Goal: Task Accomplishment & Management: Use online tool/utility

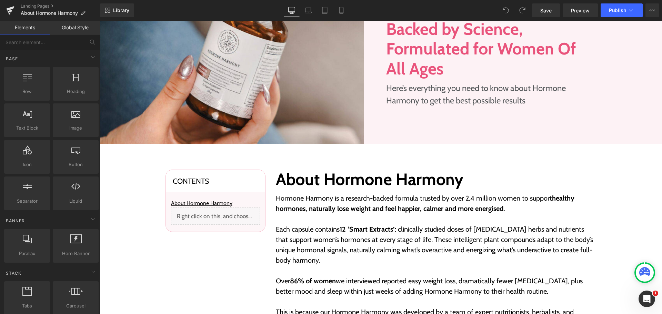
scroll to position [138, 0]
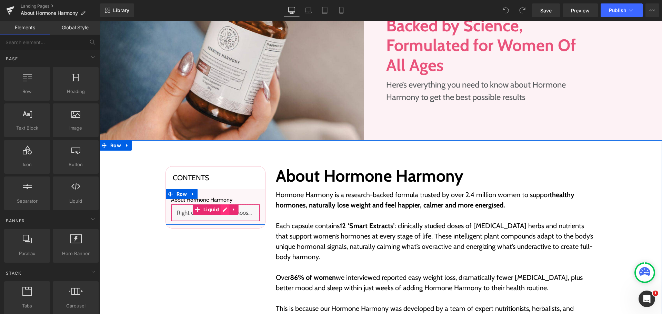
click at [224, 208] on div "Liquid" at bounding box center [215, 212] width 89 height 17
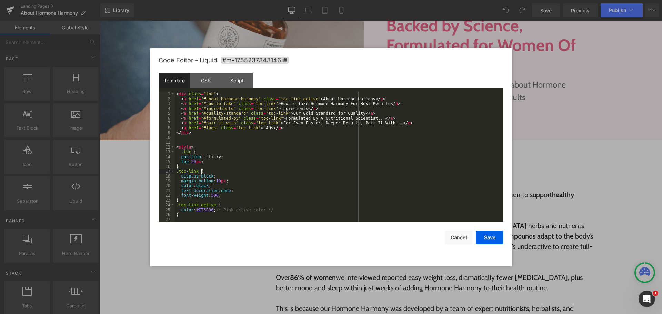
click at [292, 170] on div "< div class = "toc" > < a href = "#about-hormone-harmony" class = "toc-link act…" at bounding box center [338, 162] width 326 height 140
click at [459, 239] on button "Cancel" at bounding box center [459, 238] width 28 height 14
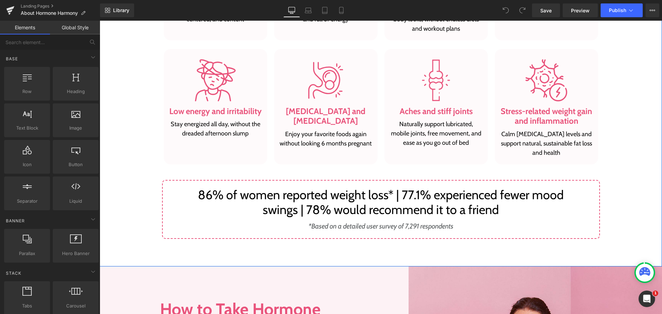
scroll to position [758, 0]
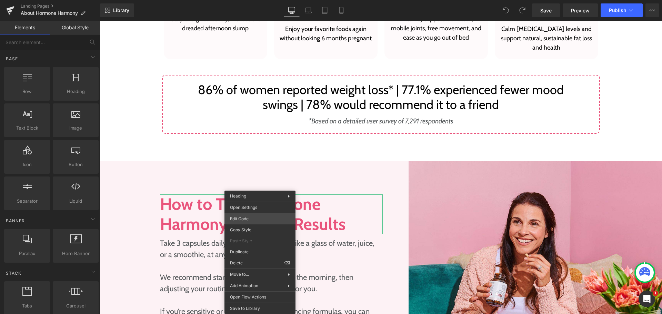
click at [255, 0] on div "You are previewing how the will restyle your page. You can not edit Elements in…" at bounding box center [331, 0] width 662 height 0
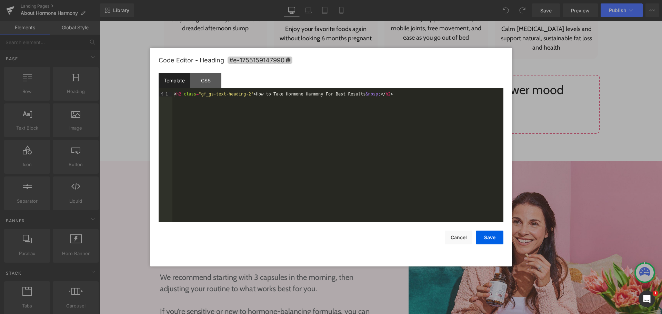
click at [286, 57] on span "#e-1755159147990" at bounding box center [259, 60] width 65 height 7
click at [455, 237] on button "Cancel" at bounding box center [459, 238] width 28 height 14
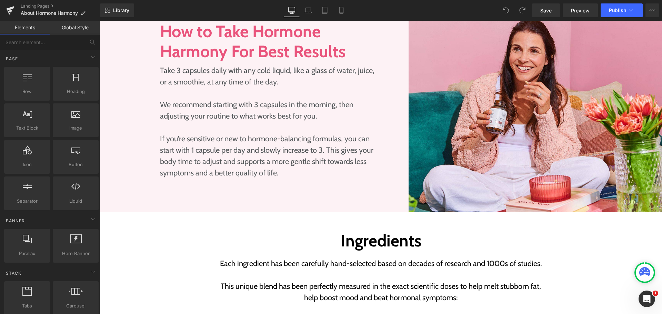
scroll to position [1034, 0]
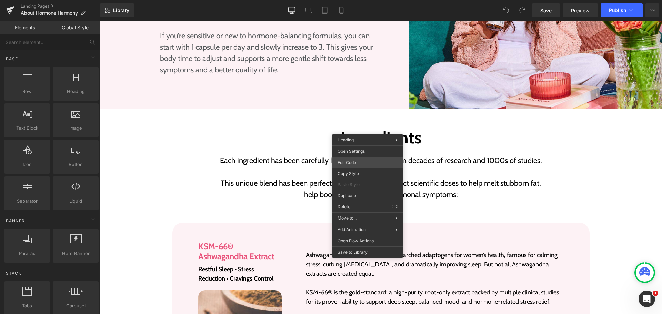
click at [364, 0] on div "You are previewing how the will restyle your page. You can not edit Elements in…" at bounding box center [331, 0] width 662 height 0
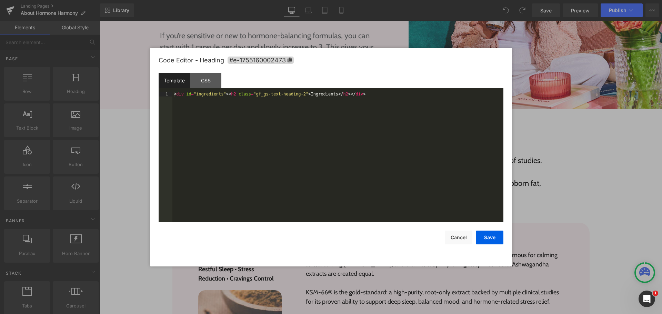
click at [242, 119] on div "< div id = "ingredients" > < h2 class = "gf_gs-text-heading-2" > Ingredients </…" at bounding box center [337, 162] width 331 height 140
click at [286, 59] on span "#e-1755160002473" at bounding box center [260, 60] width 66 height 7
click at [202, 92] on div "< div id = "ingredients" > < h2 class = "gf_gs-text-heading-2" > Ingredients </…" at bounding box center [337, 162] width 331 height 140
click at [212, 95] on div "< div id = "ingredients" > < h2 class = "gf_gs-text-heading-2" > Ingredients </…" at bounding box center [337, 162] width 331 height 140
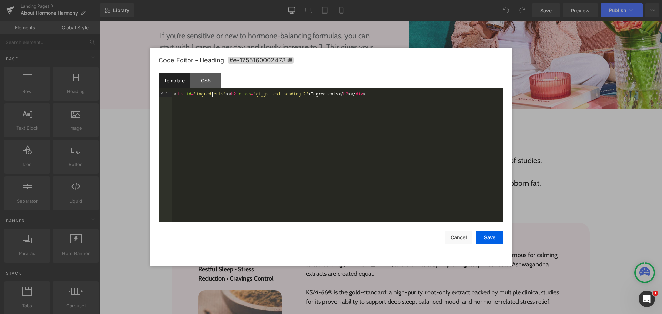
click at [212, 95] on div "< div id = "ingredients" > < h2 class = "gf_gs-text-heading-2" > Ingredients </…" at bounding box center [337, 162] width 331 height 140
click at [239, 135] on div "< div id = "ingredients" > < h2 class = "gf_gs-text-heading-2" > Ingredients </…" at bounding box center [337, 162] width 331 height 140
click at [453, 236] on button "Cancel" at bounding box center [459, 238] width 28 height 14
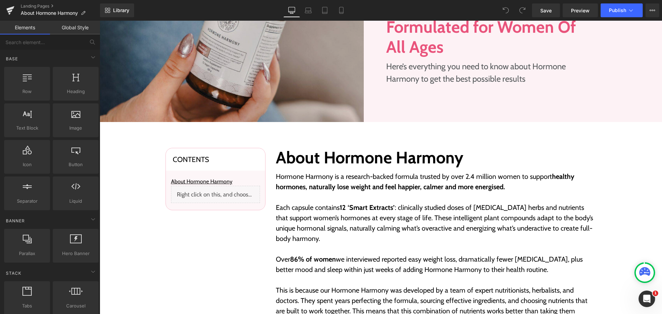
scroll to position [103, 0]
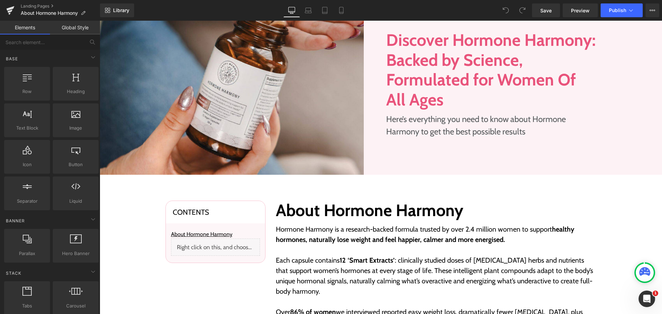
click at [219, 244] on div "Liquid" at bounding box center [215, 247] width 89 height 17
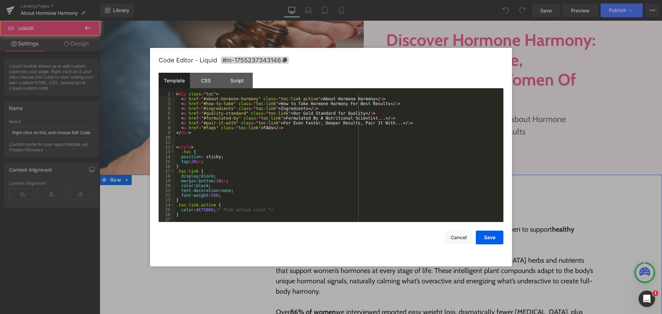
click at [221, 241] on div "Liquid" at bounding box center [215, 247] width 89 height 17
click at [236, 138] on div "< div class = "toc" > < a href = "#about-hormone-harmony" class = "toc-link act…" at bounding box center [338, 162] width 326 height 140
click at [330, 107] on div "< div class = "toc" > < a href = "#about-hormone-harmony" class = "toc-link act…" at bounding box center [338, 162] width 326 height 140
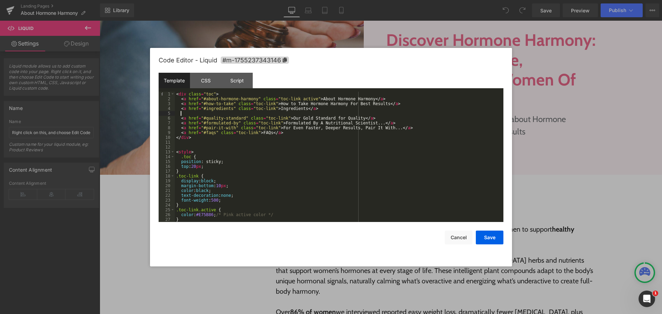
click at [330, 107] on div "< div class = "toc" > < a href = "#about-hormone-harmony" class = "toc-link act…" at bounding box center [338, 162] width 326 height 140
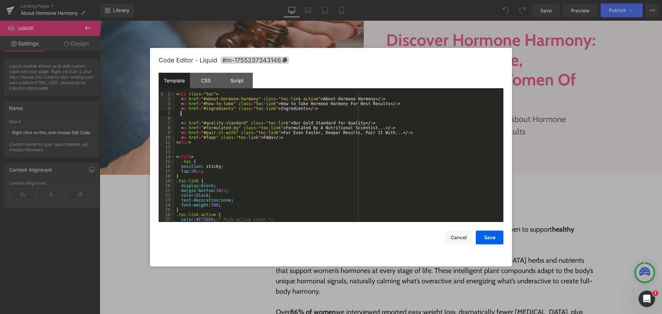
paste textarea
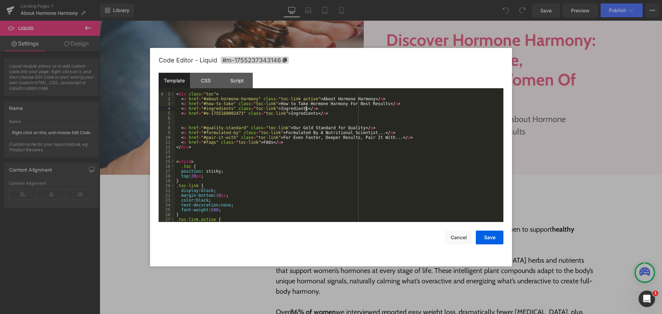
click at [332, 112] on div "< div class = "toc" > < a href = "#about-hormone-harmony" class = "toc-link act…" at bounding box center [338, 162] width 326 height 140
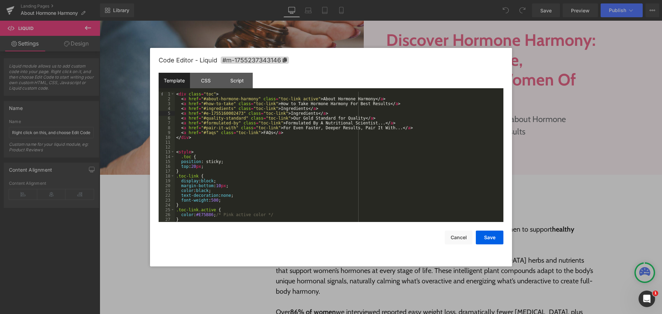
click at [351, 161] on div "< div class = "toc" > < a href = "#about-hormone-harmony" class = "toc-link act…" at bounding box center [338, 162] width 326 height 140
click at [486, 233] on button "Save" at bounding box center [490, 238] width 28 height 14
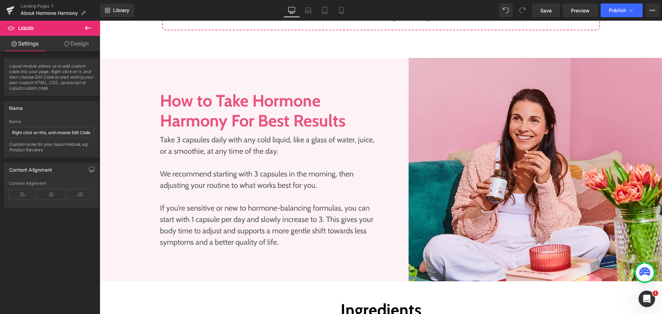
scroll to position [1034, 0]
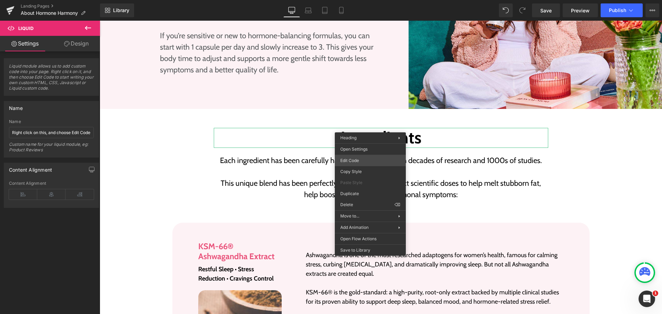
click at [369, 0] on div "You are previewing how the will restyle your page. You can not edit Elements in…" at bounding box center [331, 0] width 662 height 0
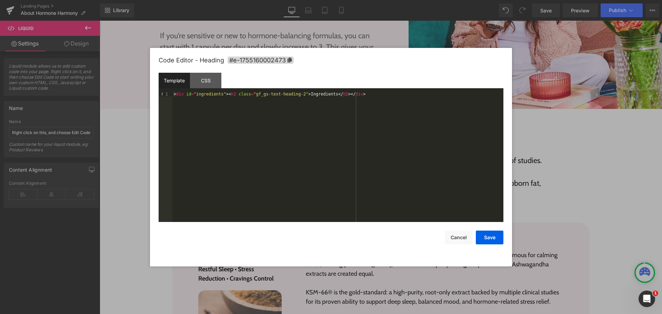
click at [207, 92] on div "< div id = "ingredients" > < h2 class = "gf_gs-text-heading-2" > Ingredients </…" at bounding box center [337, 162] width 331 height 140
click at [455, 236] on button "Cancel" at bounding box center [459, 238] width 28 height 14
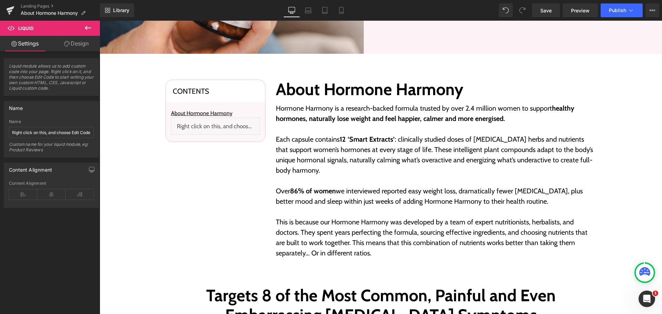
scroll to position [207, 0]
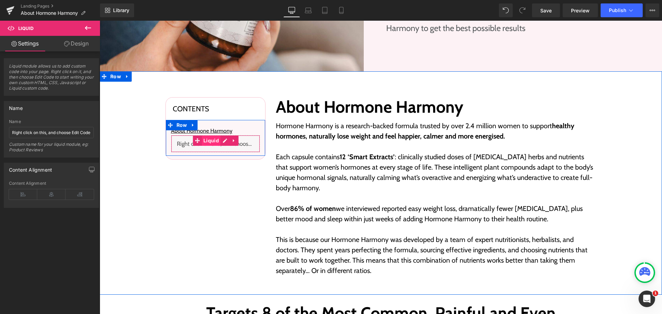
click at [217, 145] on span "Liquid" at bounding box center [211, 140] width 19 height 10
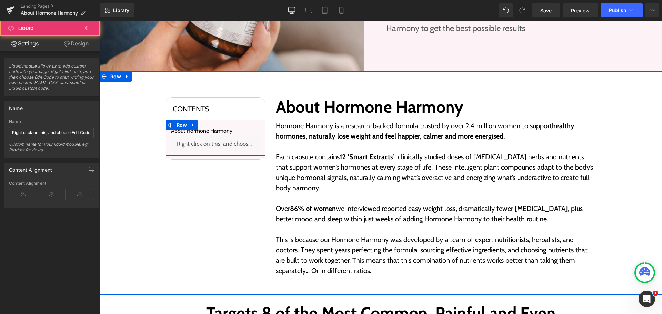
click at [220, 144] on div "Liquid" at bounding box center [215, 143] width 89 height 17
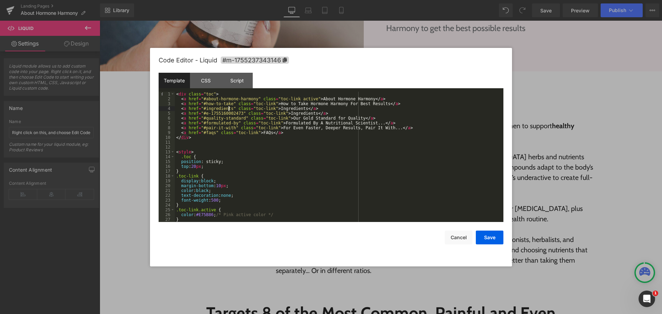
click at [229, 109] on div "< div class = "toc" > < a href = "#about-hormone-harmony" class = "toc-link act…" at bounding box center [338, 162] width 326 height 140
click at [203, 108] on div "< div class = "toc" > < a href = "#about-hormone-harmony" class = "toc-link act…" at bounding box center [338, 162] width 326 height 140
click at [328, 158] on div "< div class = "toc" > < a href = "#about-hormone-harmony" class = "toc-link act…" at bounding box center [338, 162] width 326 height 140
click at [495, 240] on button "Save" at bounding box center [490, 238] width 28 height 14
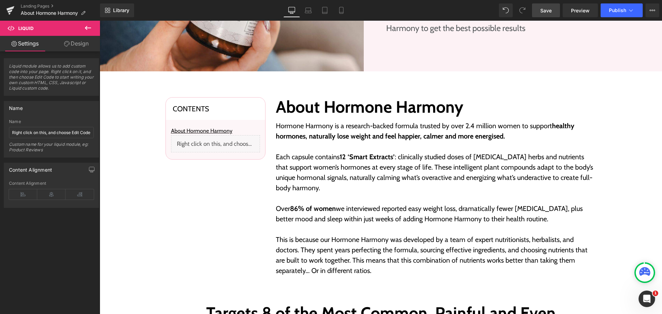
click at [547, 10] on span "Save" at bounding box center [545, 10] width 11 height 7
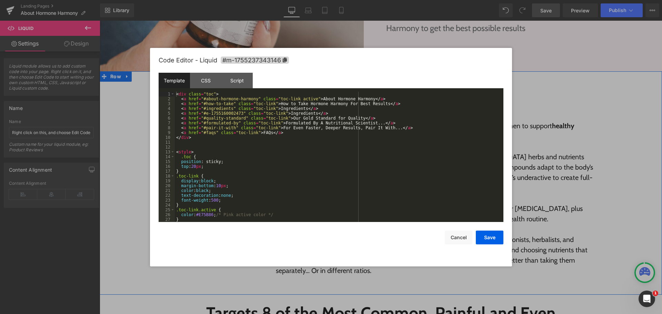
click at [223, 141] on div "Liquid" at bounding box center [215, 143] width 89 height 17
click at [241, 148] on div "< div class = "toc" > < a href = "#about-hormone-harmony" class = "toc-link act…" at bounding box center [338, 162] width 326 height 140
click at [241, 147] on div "< div class = "toc" > < a href = "#about-hormone-harmony" class = "toc-link act…" at bounding box center [338, 162] width 326 height 140
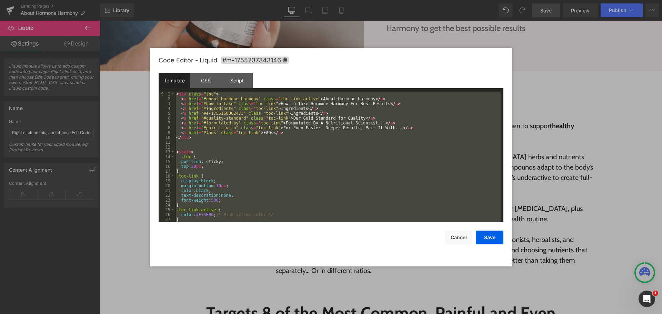
click at [289, 183] on div "< div class = "toc" > < a href = "#about-hormone-harmony" class = "toc-link act…" at bounding box center [338, 157] width 326 height 130
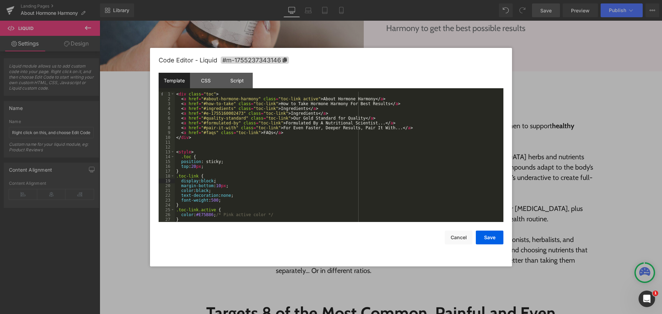
click at [216, 169] on div "< div class = "toc" > < a href = "#about-hormone-harmony" class = "toc-link act…" at bounding box center [338, 162] width 326 height 140
click at [320, 113] on div "< div class = "toc" > < a href = "#about-hormone-harmony" class = "toc-link act…" at bounding box center [338, 162] width 326 height 140
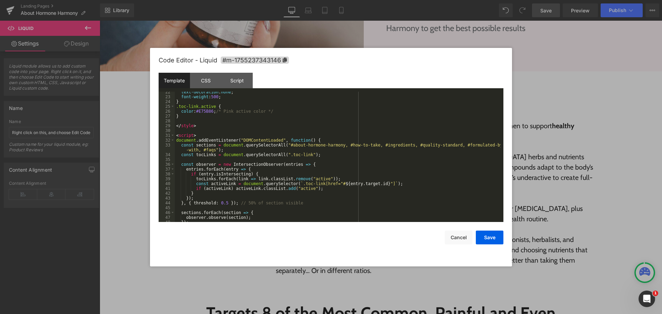
scroll to position [116, 0]
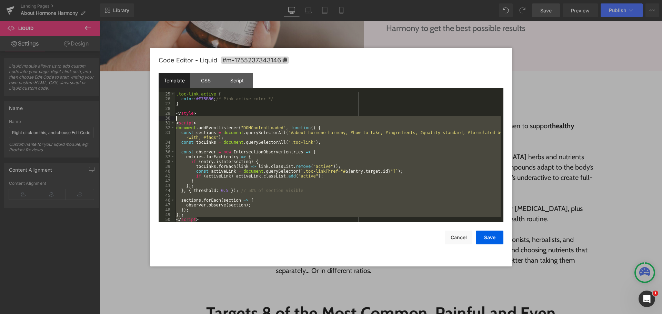
drag, startPoint x: 207, startPoint y: 219, endPoint x: 165, endPoint y: 120, distance: 108.1
click at [165, 120] on pre "25 26 27 28 29 30 31 32 33 34 35 36 37 38 39 40 41 42 43 44 45 46 47 48 49 50 .…" at bounding box center [331, 157] width 345 height 130
paste textarea
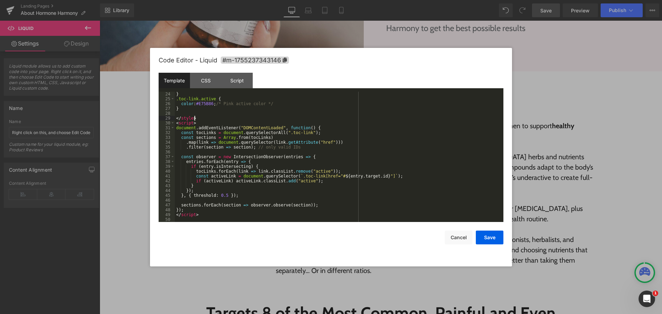
click at [200, 118] on div "} .toc-link.active { color : #E75B86 ; /* Pink active color */ } </ style > < s…" at bounding box center [338, 162] width 326 height 140
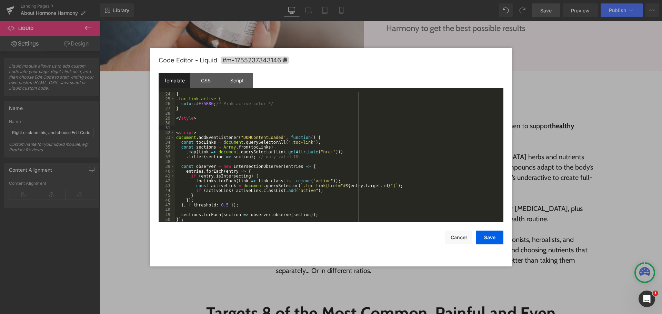
scroll to position [121, 0]
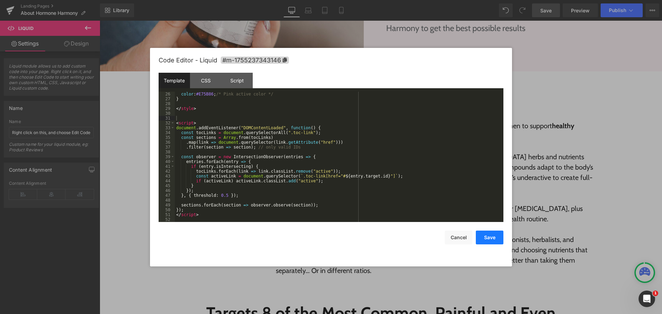
click at [498, 242] on button "Save" at bounding box center [490, 238] width 28 height 14
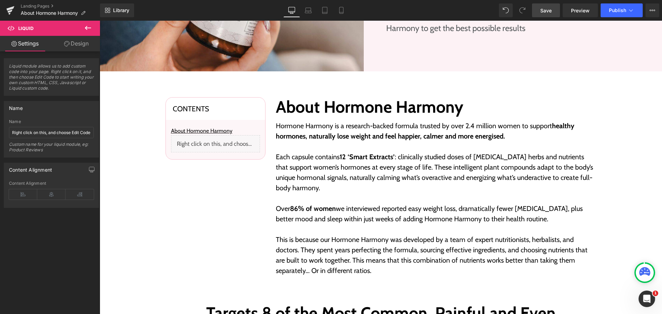
drag, startPoint x: 552, startPoint y: 7, endPoint x: 272, endPoint y: 46, distance: 283.2
click at [552, 7] on link "Save" at bounding box center [546, 10] width 28 height 14
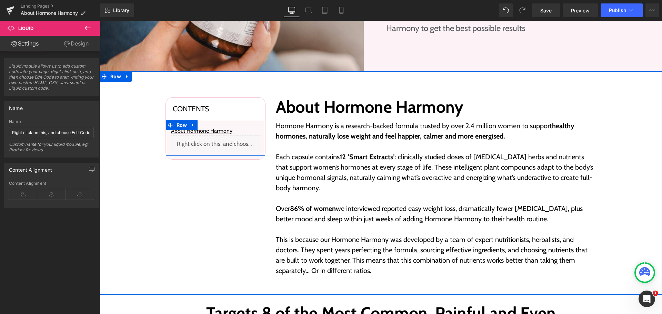
click at [222, 141] on div "Liquid" at bounding box center [215, 143] width 89 height 17
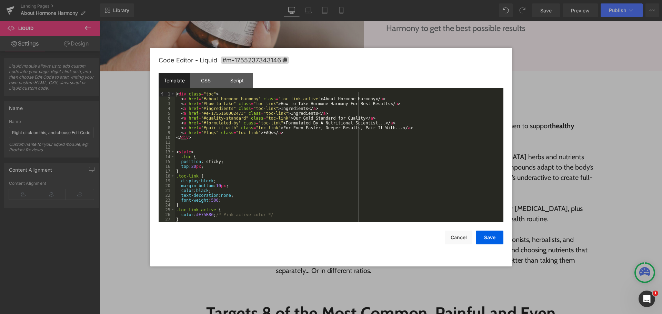
click at [318, 107] on div "< div class = "toc" > < a href = "#about-hormone-harmony" class = "toc-link act…" at bounding box center [338, 162] width 326 height 140
drag, startPoint x: 468, startPoint y: 228, endPoint x: 464, endPoint y: 232, distance: 5.9
click at [468, 228] on div "Save Cancel" at bounding box center [331, 233] width 345 height 22
click at [462, 234] on button "Cancel" at bounding box center [459, 238] width 28 height 14
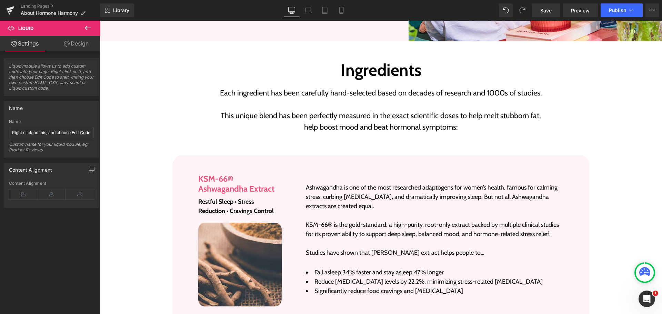
scroll to position [1103, 0]
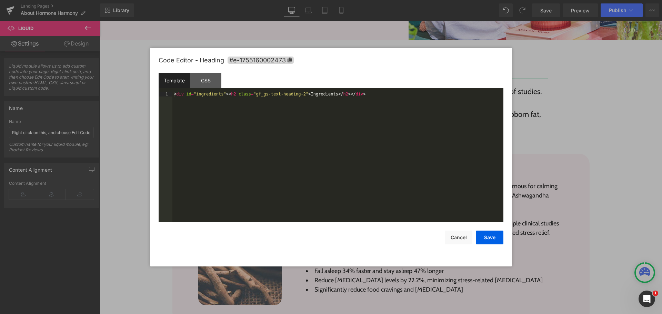
click at [367, 0] on div "Liquid You are previewing how the will restyle your page. You can not edit Elem…" at bounding box center [331, 0] width 662 height 0
click at [370, 91] on div "Template CSS" at bounding box center [331, 82] width 345 height 19
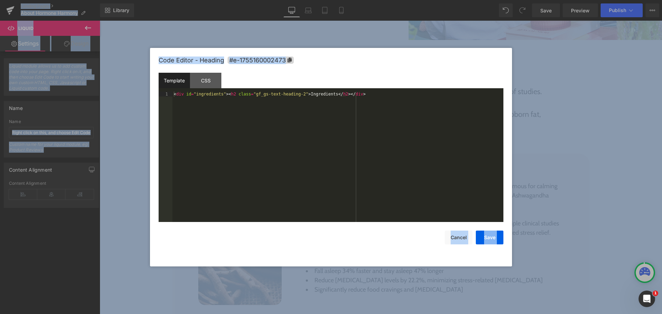
copy body "Loremip Dolor Sitam Consect Adipisc Elitsed Doeiusm Tempori Utlabo Etdolo Magna…"
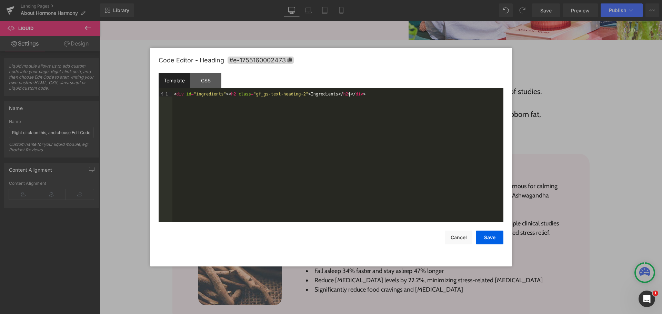
click at [363, 97] on div "< div id = "ingredients" > < h2 class = "gf_gs-text-heading-2" > Ingredients </…" at bounding box center [337, 162] width 331 height 140
click at [455, 239] on button "Cancel" at bounding box center [459, 238] width 28 height 14
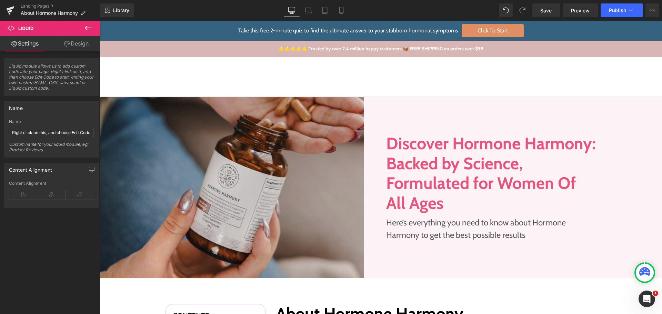
scroll to position [138, 0]
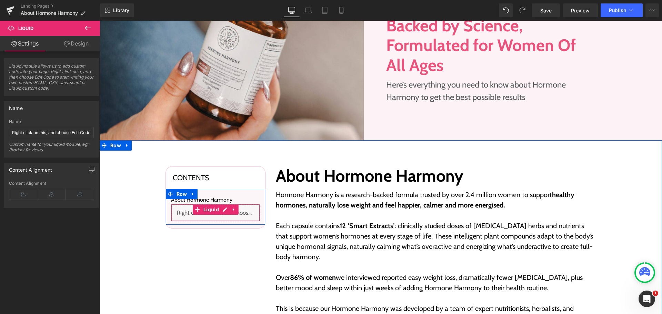
click at [226, 210] on div "Liquid" at bounding box center [215, 212] width 89 height 17
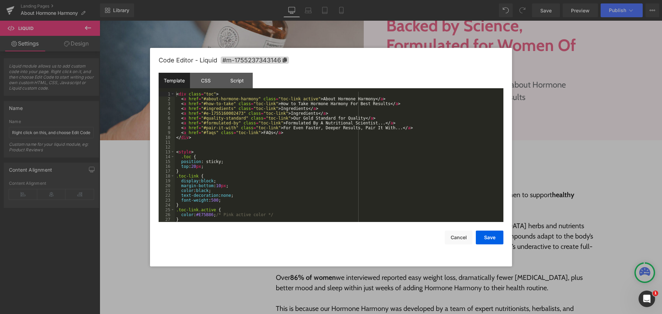
scroll to position [121, 0]
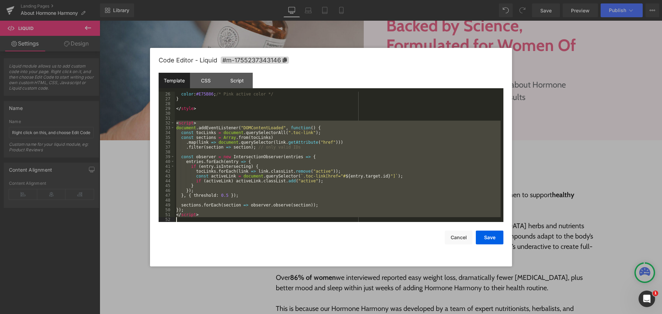
drag, startPoint x: 175, startPoint y: 123, endPoint x: 205, endPoint y: 228, distance: 109.3
click at [205, 228] on div "Code Editor - Liquid #m-1755237343146 Template CSS Script Data 26 27 28 29 30 3…" at bounding box center [331, 157] width 345 height 219
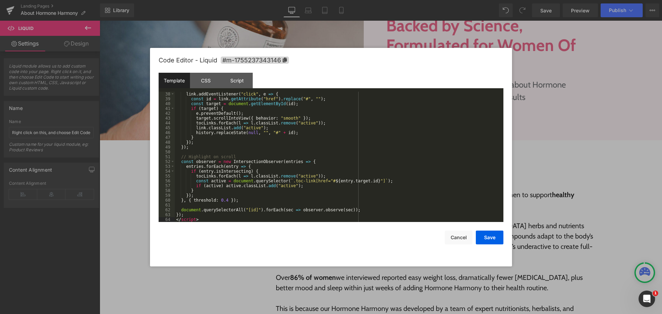
scroll to position [34, 0]
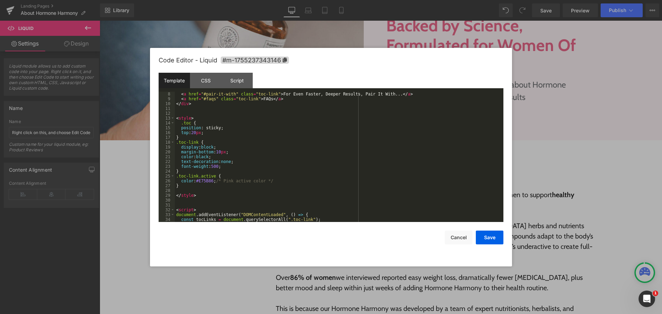
click at [184, 186] on div "< a href = "#pair-it-with" class = "toc-link" > For Even Faster, Deeper Results…" at bounding box center [338, 162] width 326 height 140
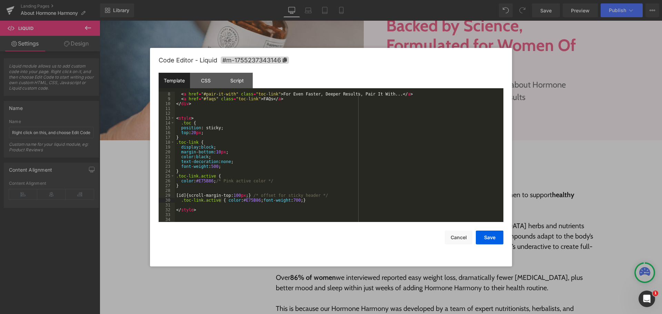
click at [315, 180] on div "< a href = "#pair-it-with" class = "toc-link" > For Even Faster, Deeper Results…" at bounding box center [338, 162] width 326 height 140
click at [401, 189] on div "< a href = "#pair-it-with" class = "toc-link" > For Even Faster, Deeper Results…" at bounding box center [338, 162] width 326 height 140
click at [490, 233] on button "Save" at bounding box center [490, 238] width 28 height 14
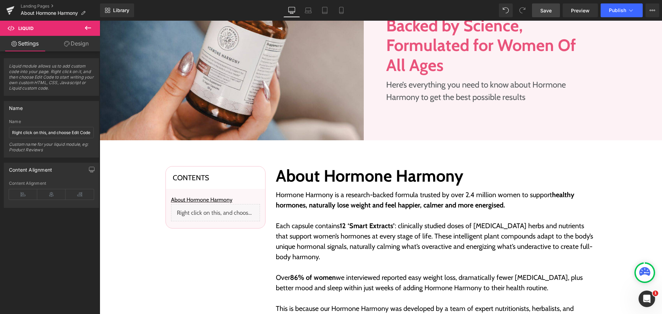
click at [548, 11] on span "Save" at bounding box center [545, 10] width 11 height 7
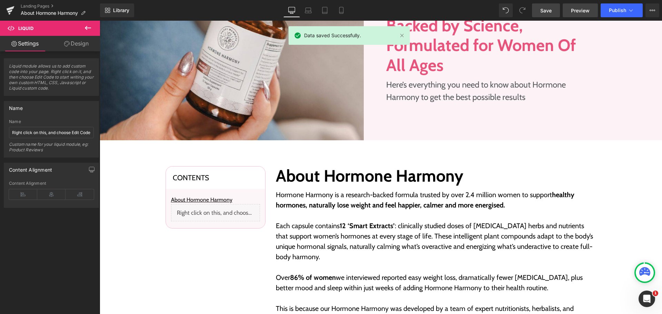
click at [577, 9] on span "Preview" at bounding box center [580, 10] width 19 height 7
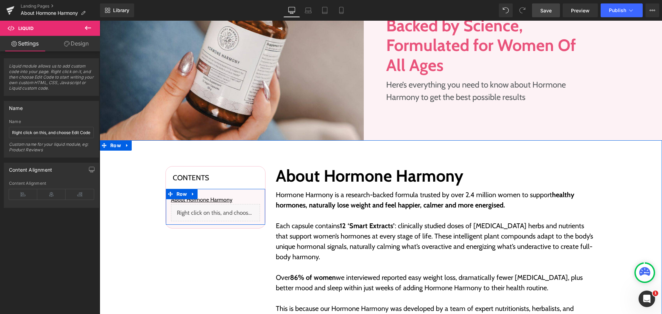
click at [221, 210] on div "Liquid" at bounding box center [215, 212] width 89 height 17
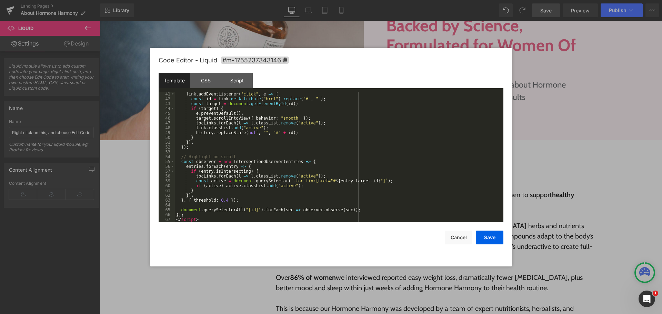
scroll to position [193, 0]
click at [185, 213] on div "link . addEventListener ( "click" , e => { const id = link . getAttribute ( "hr…" at bounding box center [338, 162] width 326 height 140
click at [201, 219] on div "link . addEventListener ( "click" , e => { const id = link . getAttribute ( "hr…" at bounding box center [338, 162] width 326 height 140
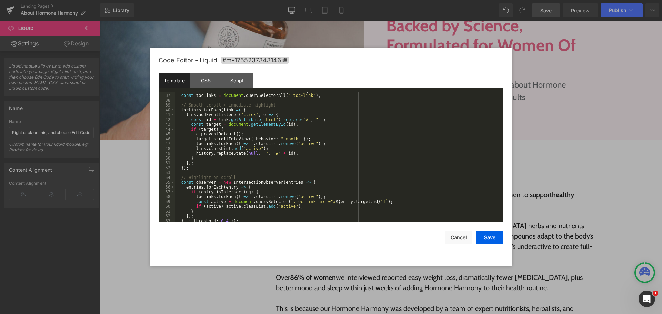
scroll to position [131, 0]
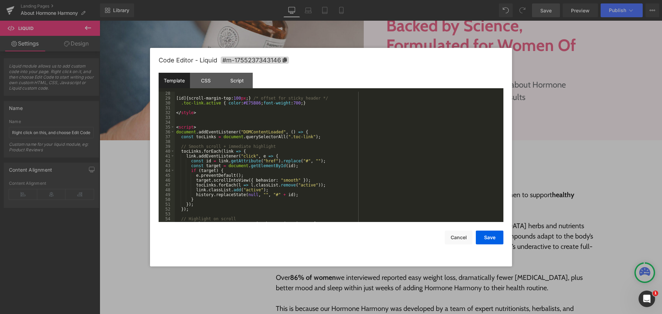
click at [174, 122] on div "34" at bounding box center [167, 122] width 16 height 5
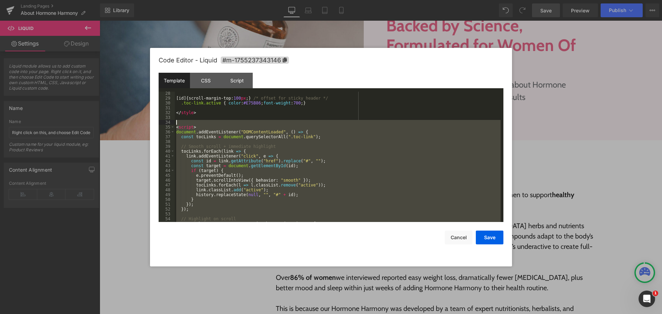
click at [176, 124] on div "[ id ] { scroll-margin-top: 100 px ; } /* offset for sticky header */ .toc-link…" at bounding box center [338, 161] width 326 height 140
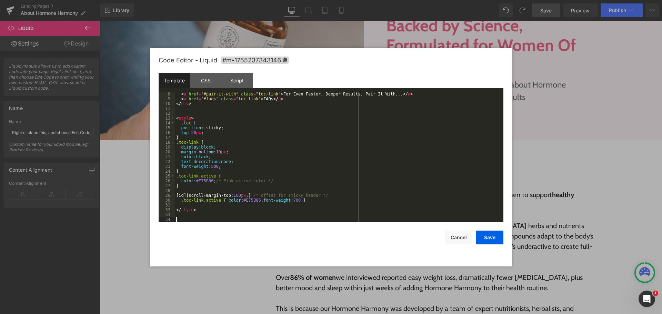
click at [199, 209] on div "< a href = "#pair-it-with" class = "toc-link" > For Even Faster, Deeper Results…" at bounding box center [338, 162] width 326 height 140
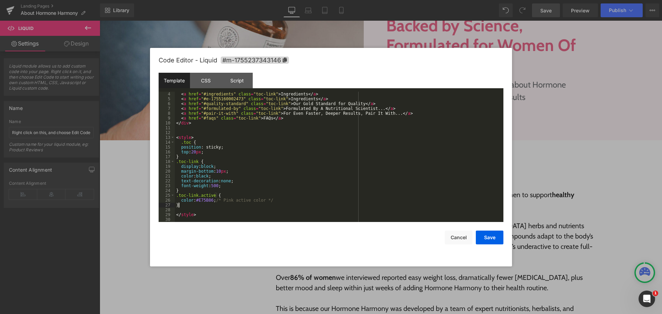
scroll to position [0, 0]
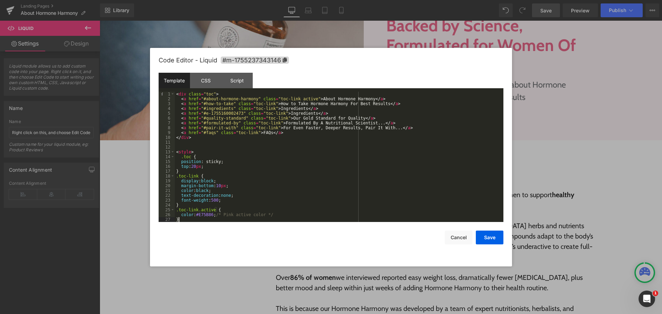
click at [229, 159] on div "< div class = "toc" > < a href = "#about-hormone-harmony" class = "toc-link act…" at bounding box center [338, 162] width 326 height 140
click at [190, 156] on div "< div class = "toc" > < a href = "#about-hormone-harmony" class = "toc-link act…" at bounding box center [338, 162] width 326 height 140
click at [252, 164] on div "< div class = "toc" > < a href = "#about-hormone-harmony" class = "toc-link act…" at bounding box center [338, 162] width 326 height 140
click at [219, 146] on div "< div class = "toc" > < a href = "#about-hormone-harmony" class = "toc-link act…" at bounding box center [338, 162] width 326 height 140
click at [489, 235] on button "Save" at bounding box center [490, 238] width 28 height 14
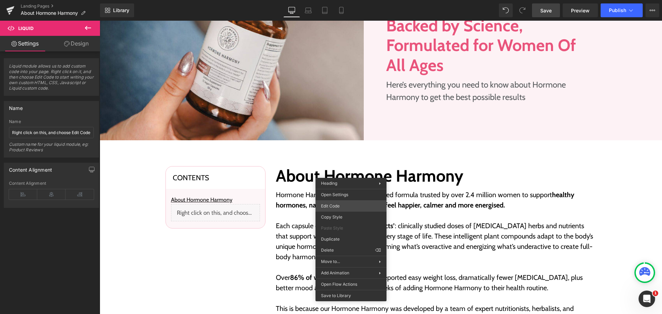
click at [344, 0] on div "Liquid You are previewing how the will restyle your page. You can not edit Elem…" at bounding box center [331, 0] width 662 height 0
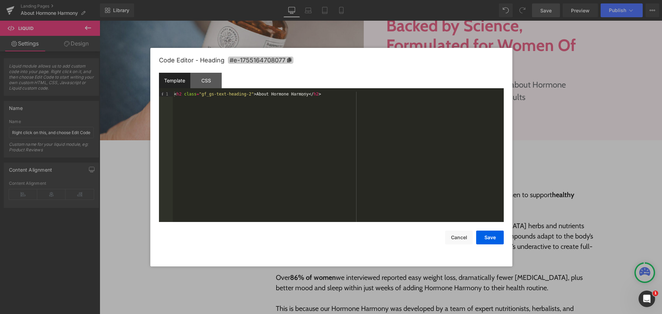
click at [291, 60] on icon at bounding box center [289, 60] width 4 height 5
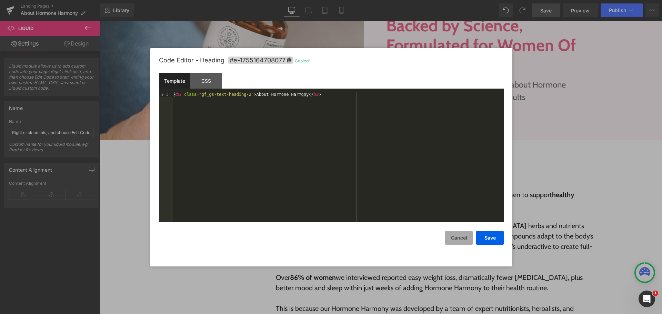
click at [455, 238] on button "Cancel" at bounding box center [459, 238] width 28 height 14
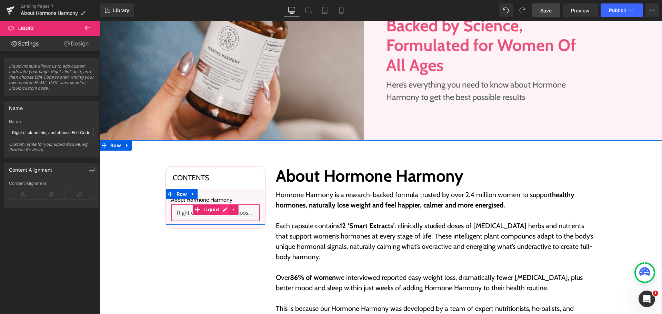
click at [222, 211] on div "Liquid" at bounding box center [215, 212] width 89 height 17
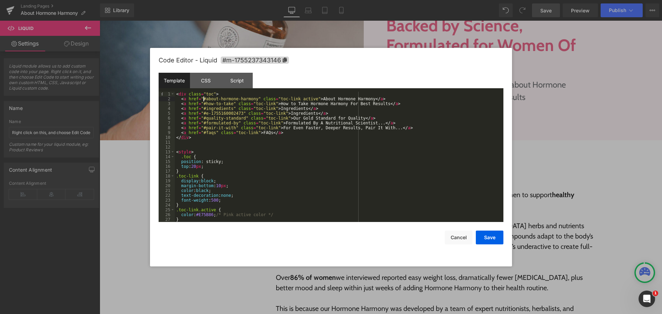
click at [203, 99] on div "< div class = "toc" > < a href = "#about-hormone-harmony" class = "toc-link act…" at bounding box center [338, 162] width 326 height 140
click at [251, 100] on div "< div class = "toc" > < a href = "#about-hormone-harmony" class = "toc-link act…" at bounding box center [338, 162] width 326 height 140
click at [238, 143] on div "< div class = "toc" > < a href = "#e-1755164708077" class = "toc-link active" >…" at bounding box center [338, 162] width 326 height 140
click at [237, 149] on div "< div class = "toc" > < a href = "#e-1755164708077" class = "toc-link active" >…" at bounding box center [338, 162] width 326 height 140
click at [483, 235] on button "Save" at bounding box center [490, 238] width 28 height 14
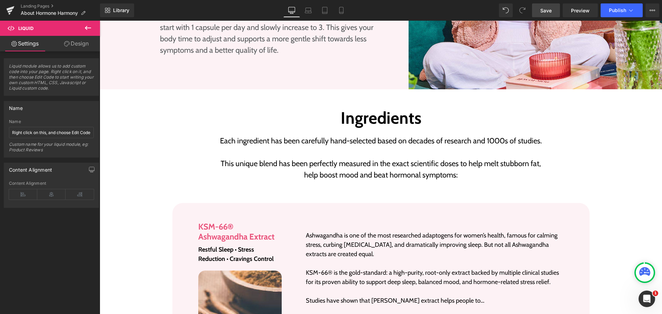
scroll to position [1068, 0]
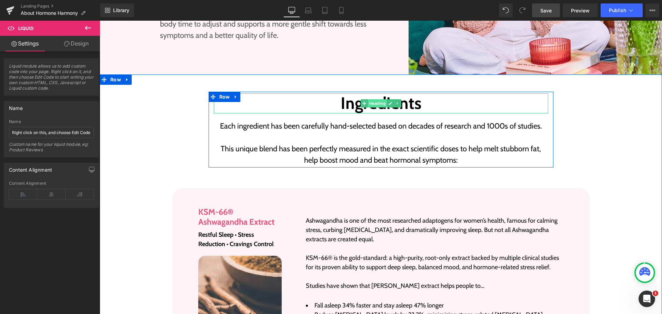
click at [369, 99] on span "Heading" at bounding box center [376, 103] width 19 height 8
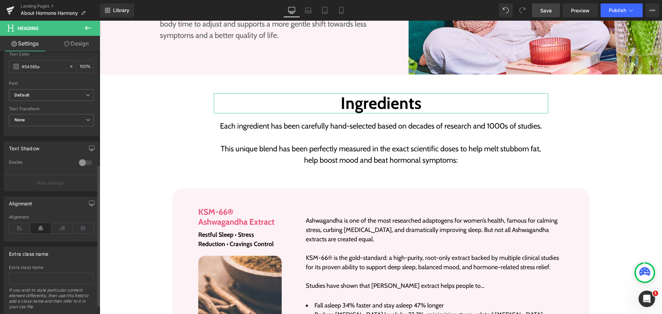
scroll to position [226, 0]
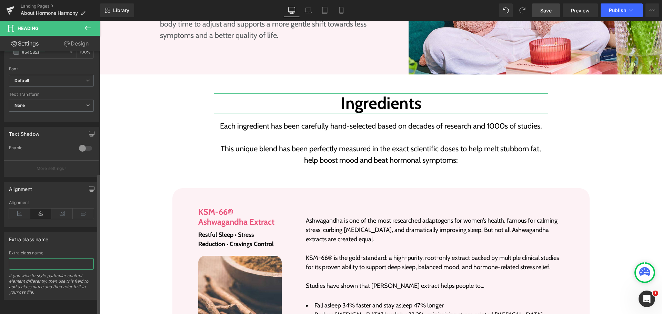
click at [29, 260] on input "text" at bounding box center [51, 263] width 85 height 11
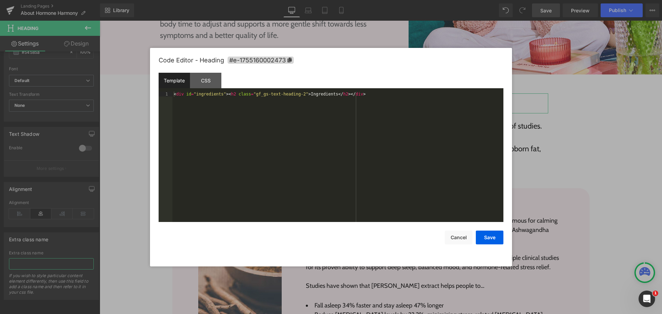
click at [352, 0] on div "Heading You are previewing how the will restyle your page. You can not edit Ele…" at bounding box center [331, 0] width 662 height 0
click at [283, 139] on div "< div id = "ingredients" > < h2 class = "gf_gs-text-heading-2" > Ingredients </…" at bounding box center [337, 162] width 331 height 140
click at [210, 95] on div "< div id = "ingredients" > < h2 class = "gf_gs-text-heading-2" > Ingredients </…" at bounding box center [337, 162] width 331 height 140
click at [250, 145] on div "< div id = "ingredients" > < h2 class = "gf_gs-text-heading-2" > Ingredients </…" at bounding box center [337, 162] width 331 height 140
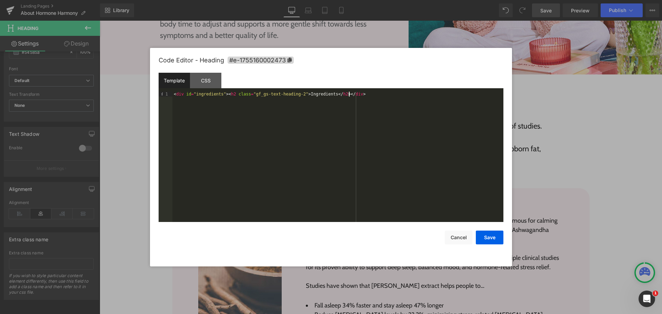
click at [250, 145] on div "< div id = "ingredients" > < h2 class = "gf_gs-text-heading-2" > Ingredients </…" at bounding box center [337, 162] width 331 height 140
click at [460, 242] on button "Cancel" at bounding box center [459, 238] width 28 height 14
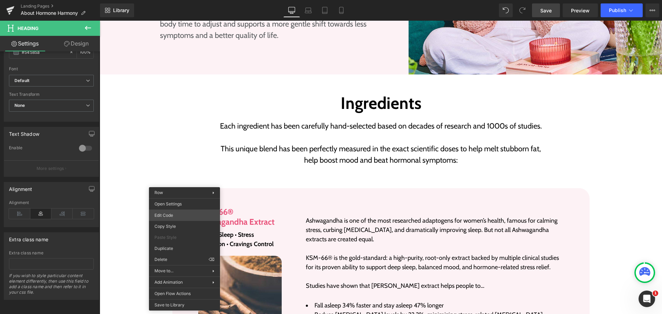
click at [174, 0] on div "Heading You are previewing how the will restyle your page. You can not edit Ele…" at bounding box center [331, 0] width 662 height 0
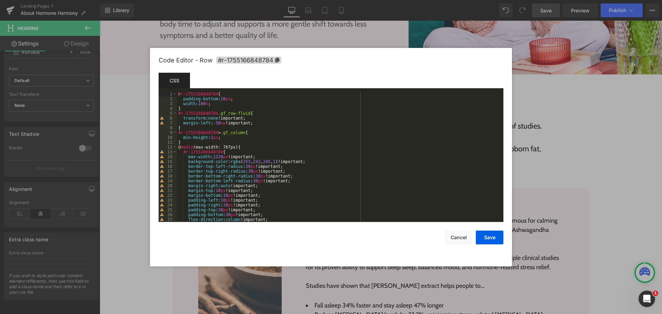
click at [240, 90] on div "Template CSS Script" at bounding box center [331, 82] width 345 height 19
click at [454, 236] on button "Cancel" at bounding box center [459, 238] width 28 height 14
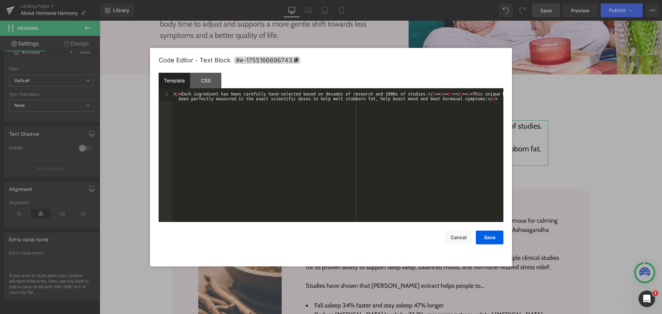
click at [365, 0] on div "Heading You are previewing how the will restyle your page. You can not edit Ele…" at bounding box center [331, 0] width 662 height 0
click at [260, 138] on div "< p > Each ingredient has been carefully hand-selected based on decades of rese…" at bounding box center [337, 167] width 331 height 150
click at [179, 93] on div "< p > Each ingredient has been carefully hand-selected based on decades of rese…" at bounding box center [337, 167] width 331 height 150
click at [489, 234] on button "Save" at bounding box center [490, 238] width 28 height 14
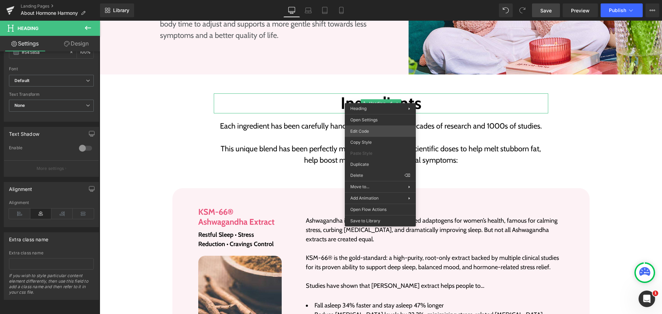
click at [373, 0] on div "Heading You are previewing how the will restyle your page. You can not edit Ele…" at bounding box center [331, 0] width 662 height 0
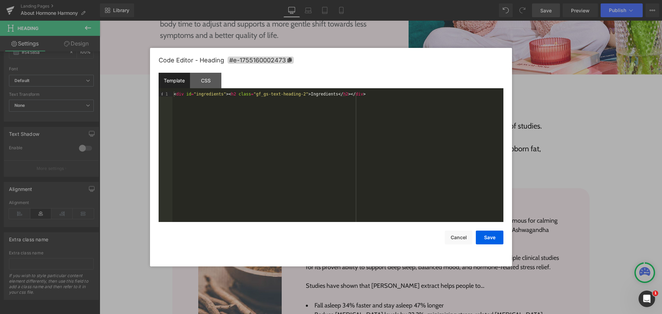
click at [249, 134] on div "< div id = "ingredients" > < h2 class = "gf_gs-text-heading-2" > Ingredients </…" at bounding box center [337, 162] width 331 height 140
click at [462, 239] on button "Cancel" at bounding box center [459, 238] width 28 height 14
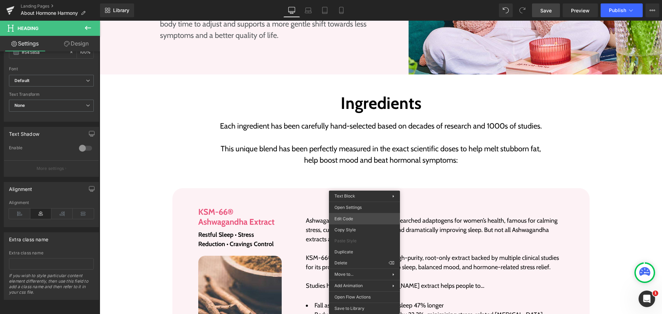
click at [362, 0] on div "Heading You are previewing how the will restyle your page. You can not edit Ele…" at bounding box center [331, 0] width 662 height 0
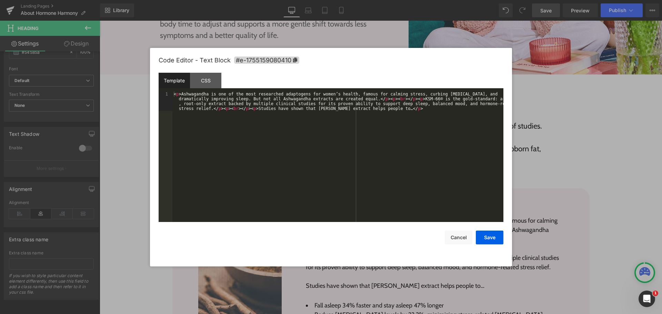
click at [222, 139] on div "< p > Ashwagandha is one of the most researched adaptogens for women’s health, …" at bounding box center [337, 176] width 331 height 169
click at [451, 238] on button "Cancel" at bounding box center [459, 238] width 28 height 14
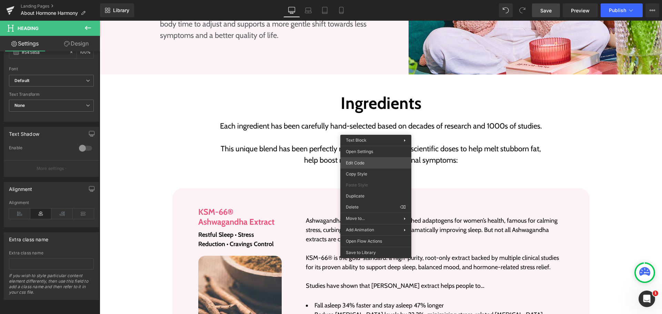
click at [367, 0] on div "Heading You are previewing how the will restyle your page. You can not edit Ele…" at bounding box center [331, 0] width 662 height 0
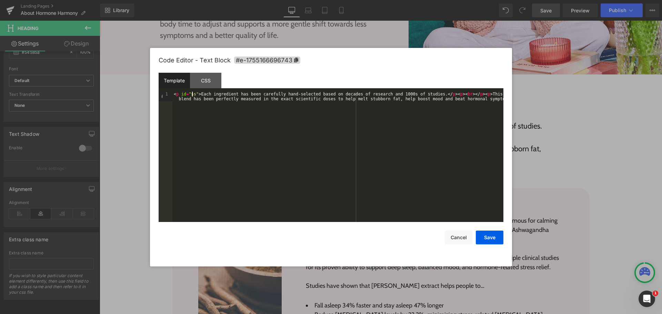
click at [191, 93] on div "< p id = "ss" > Each ingredient has been carefully hand-selected based on decad…" at bounding box center [337, 167] width 331 height 150
click at [241, 154] on div "< p id = "test" > Each ingredient has been carefully hand-selected based on dec…" at bounding box center [337, 167] width 331 height 150
click at [490, 238] on button "Save" at bounding box center [490, 238] width 28 height 14
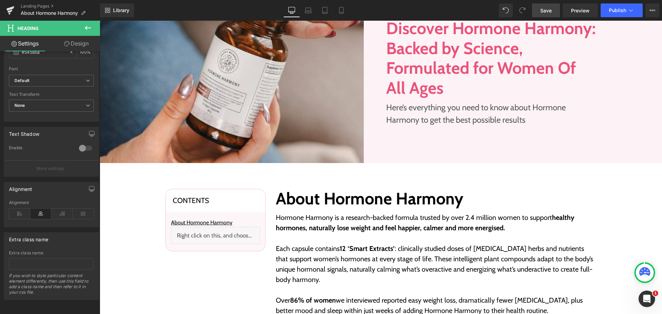
scroll to position [69, 0]
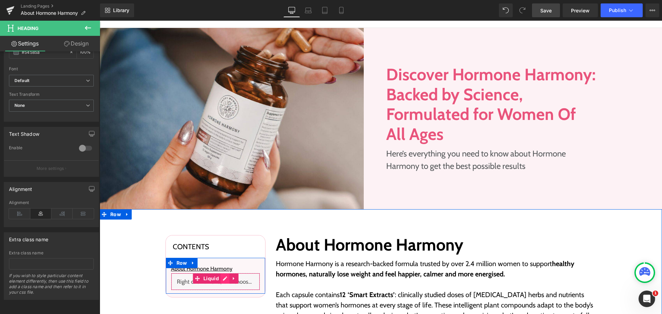
click at [217, 279] on div "Liquid" at bounding box center [215, 281] width 89 height 17
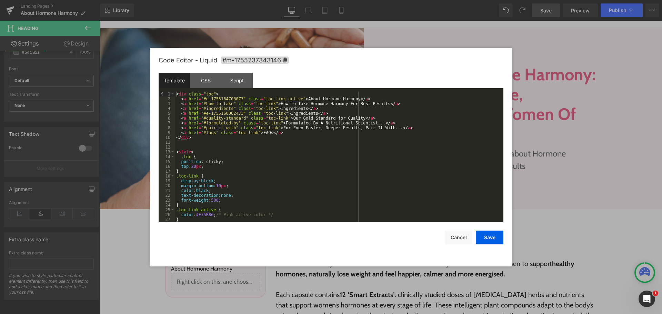
click at [210, 132] on div "< div class = "toc" > < a href = "#e-1755164708077" class = "toc-link active" >…" at bounding box center [338, 162] width 326 height 140
click at [251, 132] on div "< div class = "toc" > < a href = "#e-1755164708077" class = "toc-link active" >…" at bounding box center [338, 162] width 326 height 140
click at [253, 164] on div "< div class = "toc" > < a href = "#e-1755164708077" class = "toc-link active" >…" at bounding box center [338, 162] width 326 height 140
click at [497, 236] on button "Save" at bounding box center [490, 238] width 28 height 14
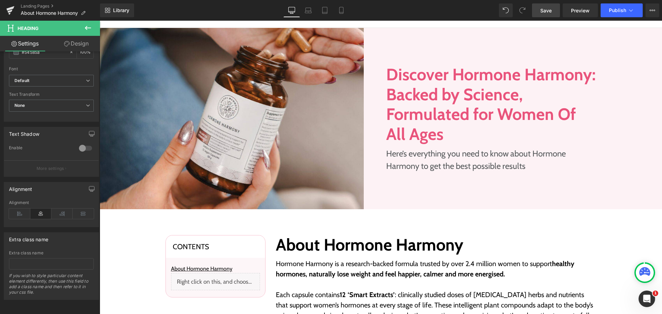
click at [555, 12] on link "Save" at bounding box center [546, 10] width 28 height 14
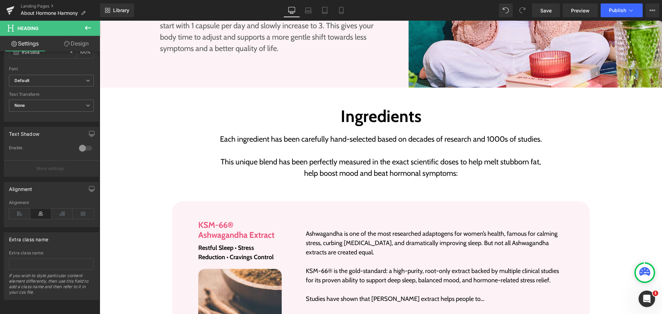
scroll to position [1068, 0]
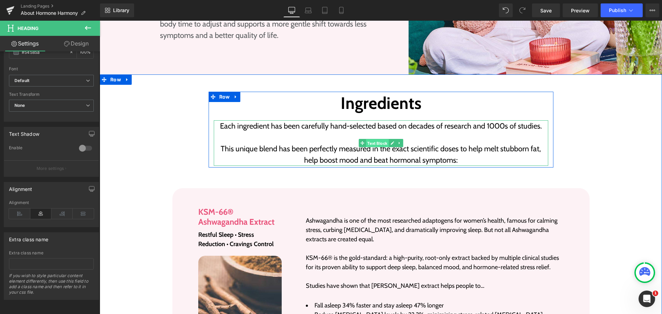
click at [368, 139] on span "Text Block" at bounding box center [377, 143] width 23 height 8
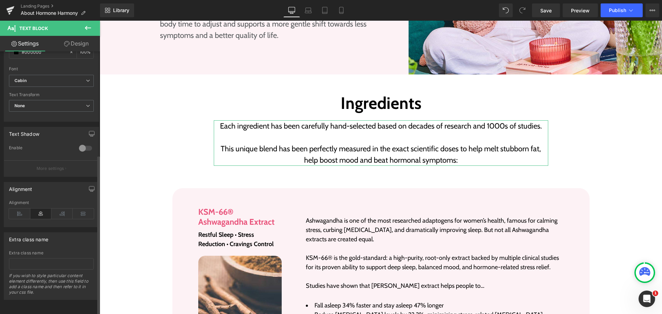
scroll to position [173, 0]
click at [45, 263] on input "text" at bounding box center [51, 263] width 85 height 11
type input "test"
click at [54, 242] on div "Extra class name Extra class name test If you wish to style particular content …" at bounding box center [51, 266] width 95 height 68
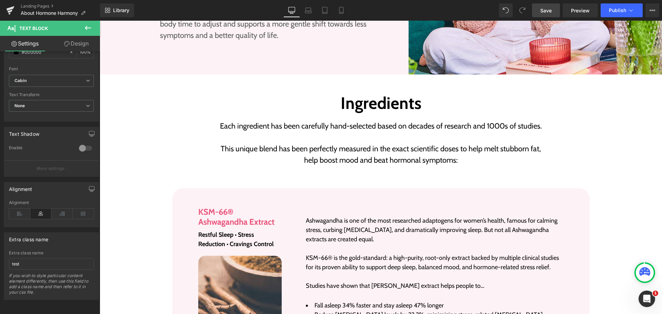
click at [543, 8] on span "Save" at bounding box center [545, 10] width 11 height 7
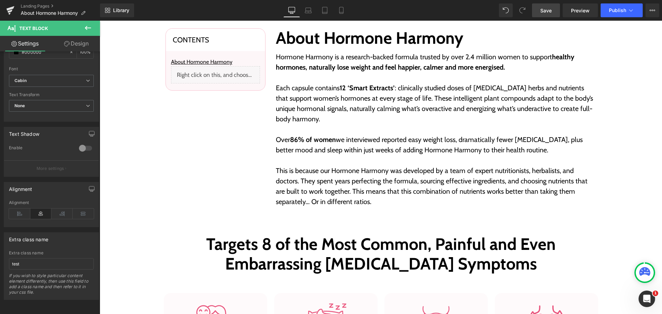
scroll to position [138, 0]
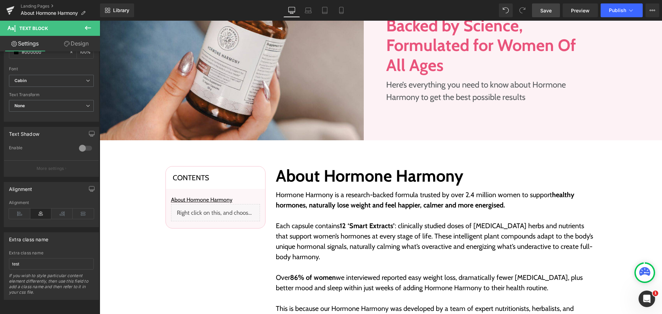
click at [214, 212] on div "Liquid" at bounding box center [215, 212] width 89 height 17
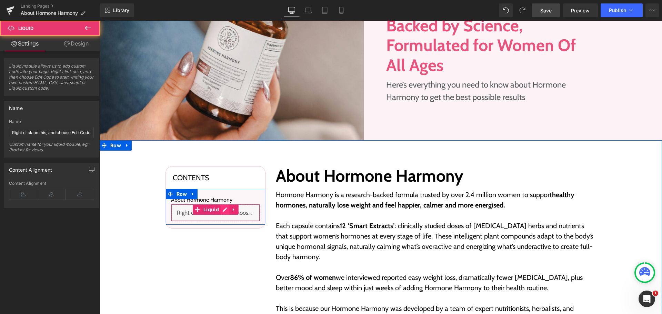
click at [221, 211] on div "Liquid" at bounding box center [215, 212] width 89 height 17
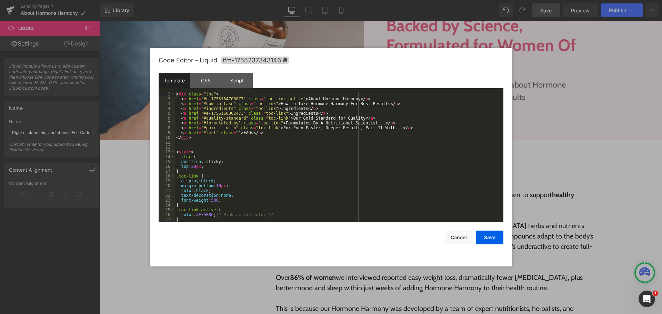
click at [245, 162] on div "< div class = "toc" > < a href = "#e-1755164708077" class = "toc-link active" >…" at bounding box center [338, 162] width 326 height 140
click at [260, 131] on div "< div class = "toc" > < a href = "#e-1755164708077" class = "toc-link active" >…" at bounding box center [338, 162] width 326 height 140
click at [179, 131] on div "< div class = "toc" > < a href = "#e-1755164708077" class = "toc-link active" >…" at bounding box center [338, 162] width 326 height 140
click at [263, 132] on div "< div class = "toc" > < a href = "#e-1755164708077" class = "toc-link active" >…" at bounding box center [338, 162] width 326 height 140
click at [459, 235] on button "Cancel" at bounding box center [459, 238] width 28 height 14
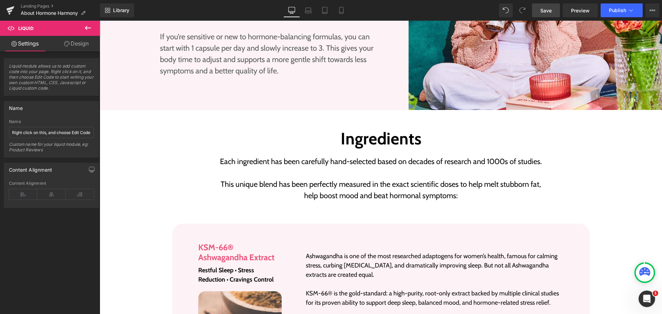
scroll to position [965, 0]
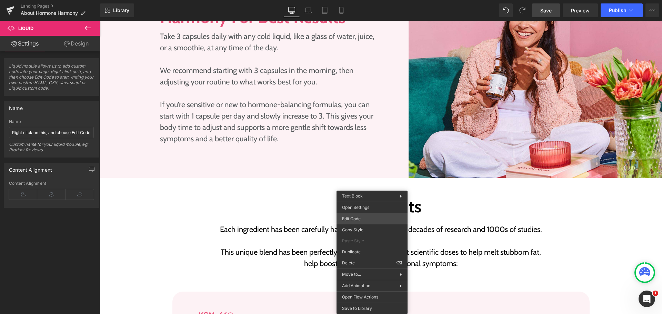
click at [367, 0] on div "Text Block You are previewing how the will restyle your page. You can not edit …" at bounding box center [331, 0] width 662 height 0
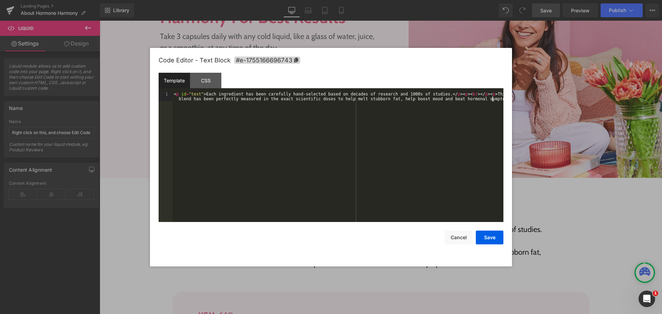
click at [348, 184] on div "< p id = "test" > Each ingredient has been carefully hand-selected based on dec…" at bounding box center [337, 167] width 331 height 150
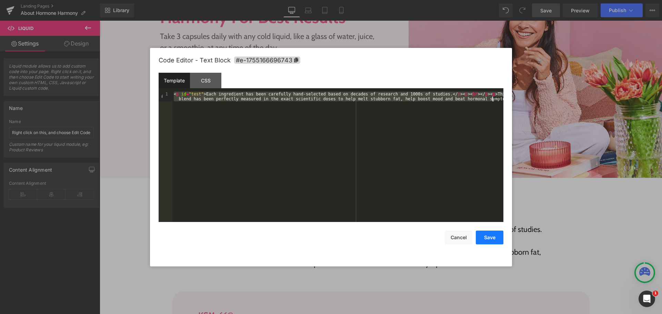
click at [482, 233] on button "Save" at bounding box center [490, 238] width 28 height 14
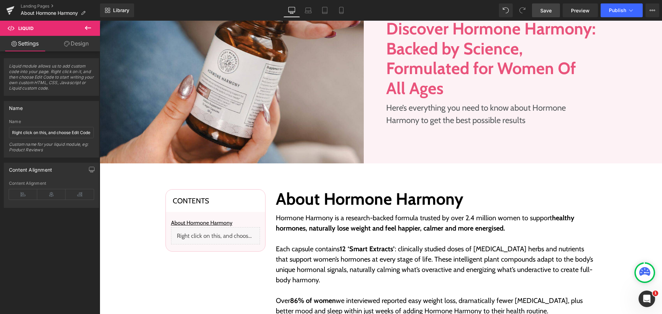
scroll to position [103, 0]
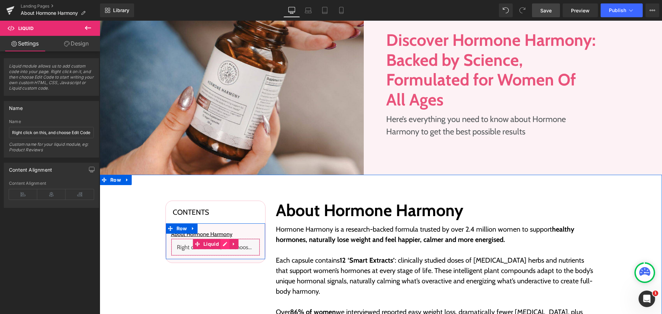
click at [221, 244] on div "Liquid" at bounding box center [215, 247] width 89 height 17
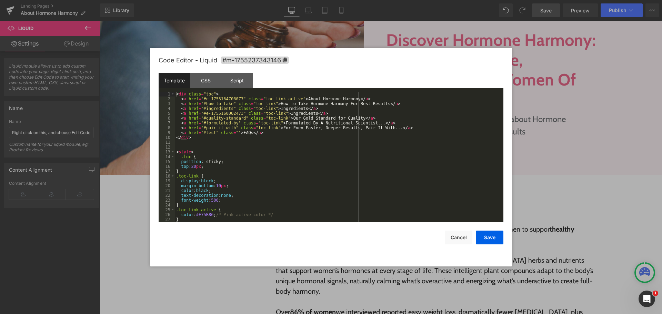
scroll to position [14, 0]
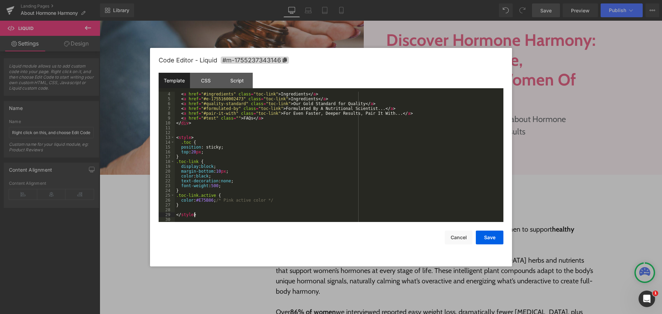
click at [216, 215] on div "< a href = "#ingredients" class = "toc-link" > Ingredients </ a > < a href = "#…" at bounding box center [338, 162] width 326 height 140
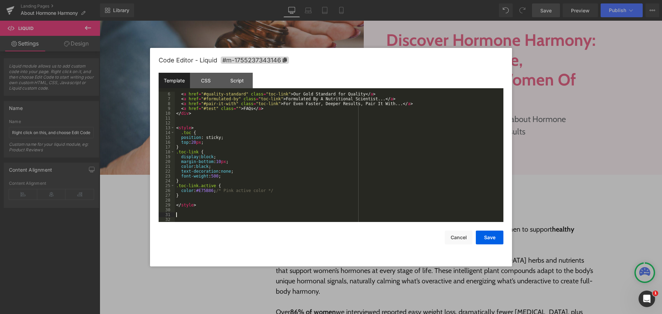
scroll to position [24, 0]
click at [242, 86] on div "Script" at bounding box center [236, 81] width 31 height 16
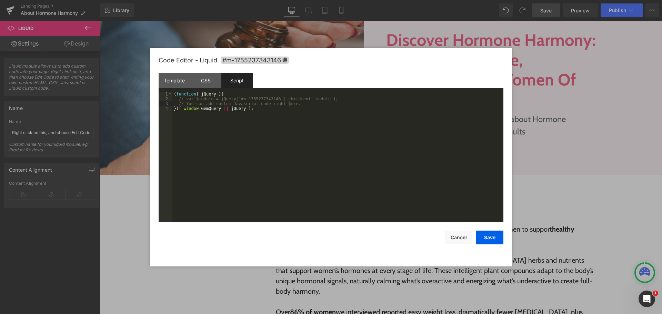
click at [344, 103] on div "( function ( jQuery ) { // var $module = jQuery('#m-1755237343146').children('.…" at bounding box center [337, 162] width 331 height 140
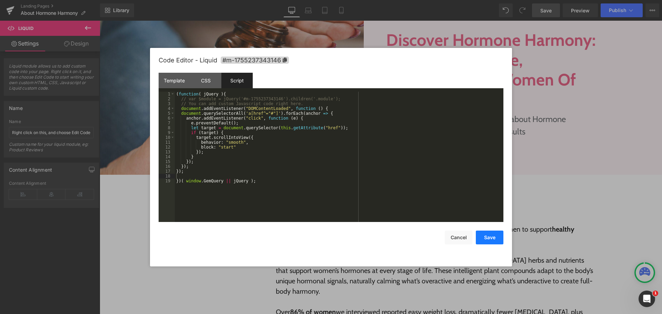
drag, startPoint x: 479, startPoint y: 234, endPoint x: 427, endPoint y: 8, distance: 231.7
click at [479, 234] on button "Save" at bounding box center [490, 238] width 28 height 14
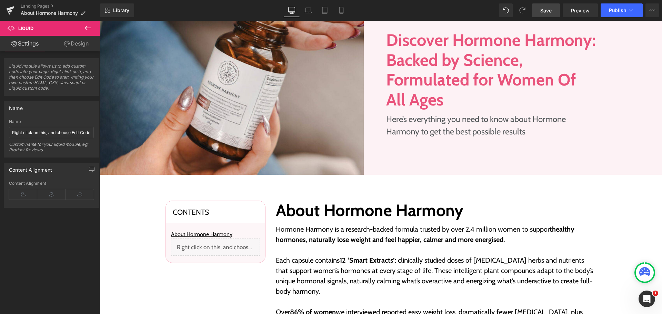
click at [551, 10] on span "Save" at bounding box center [545, 10] width 11 height 7
click at [619, 8] on span "Publish" at bounding box center [617, 11] width 17 height 6
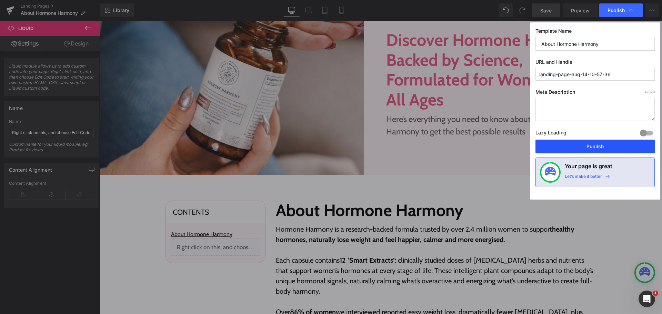
click at [580, 153] on button "Publish" at bounding box center [594, 147] width 119 height 14
click at [450, 7] on div "Library Desktop Desktop Laptop Tablet Mobile Save Preview Publish Scheduled Vie…" at bounding box center [381, 10] width 562 height 14
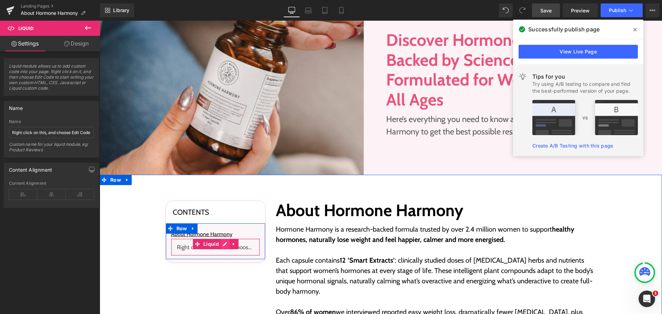
click at [221, 244] on div "Liquid" at bounding box center [215, 247] width 89 height 17
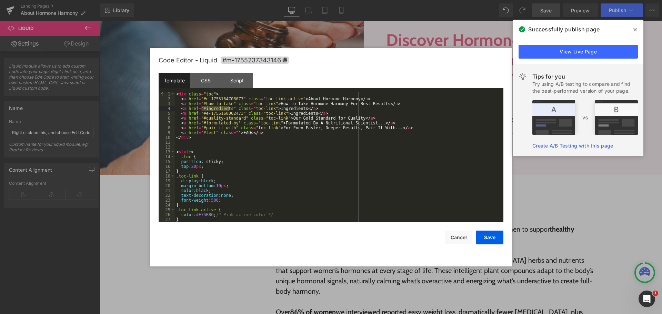
drag, startPoint x: 201, startPoint y: 110, endPoint x: 228, endPoint y: 109, distance: 27.6
click at [228, 109] on div "< div class = "toc" > < a href = "#e-1755164708077" class = "toc-link active" >…" at bounding box center [338, 162] width 326 height 140
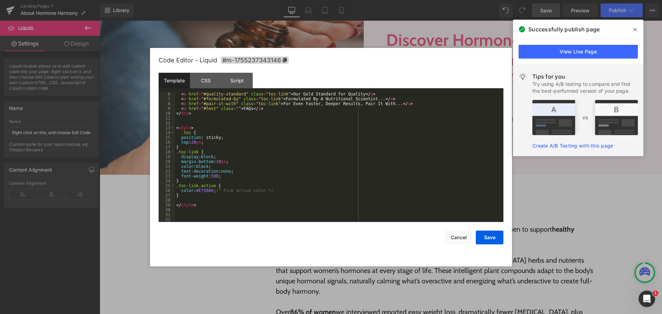
scroll to position [24, 0]
click at [263, 214] on div "< a href = "#quality-standard" class = "toc-link" > Our Gold Standard for Quali…" at bounding box center [338, 162] width 326 height 140
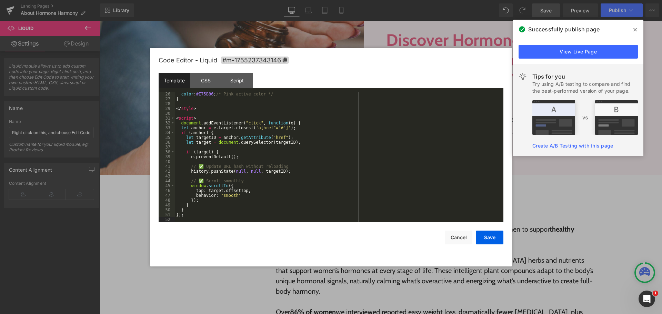
scroll to position [130, 0]
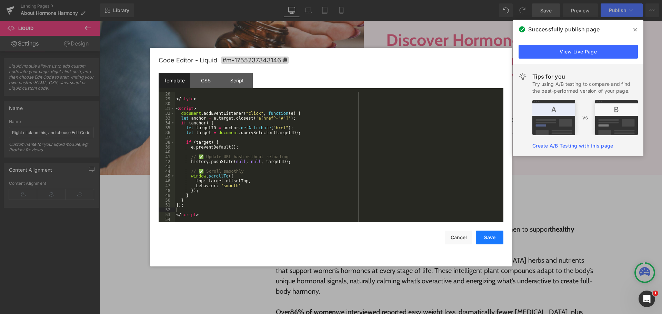
click at [495, 236] on button "Save" at bounding box center [490, 238] width 28 height 14
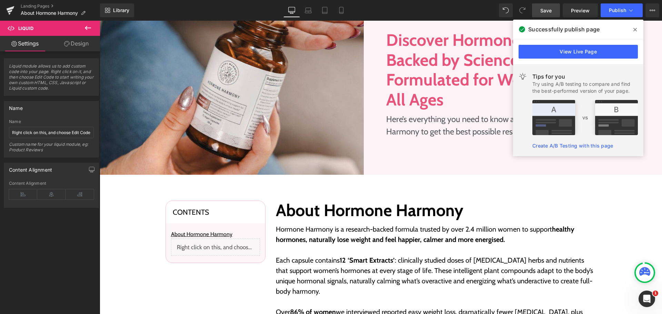
click at [548, 12] on span "Save" at bounding box center [545, 10] width 11 height 7
click at [631, 30] on span at bounding box center [634, 29] width 11 height 11
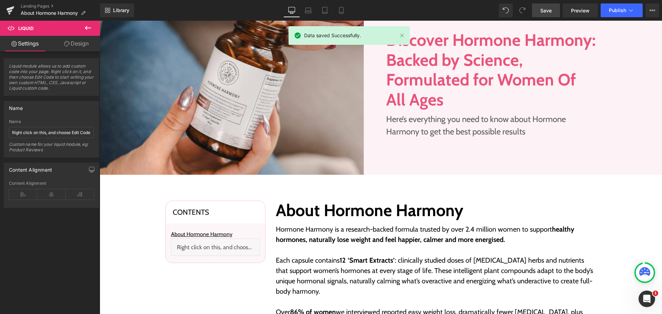
click at [423, 13] on div "Library Desktop Desktop Laptop Tablet Mobile Save Preview Publish Scheduled Vie…" at bounding box center [381, 10] width 562 height 14
click at [590, 12] on link "Preview" at bounding box center [579, 10] width 35 height 14
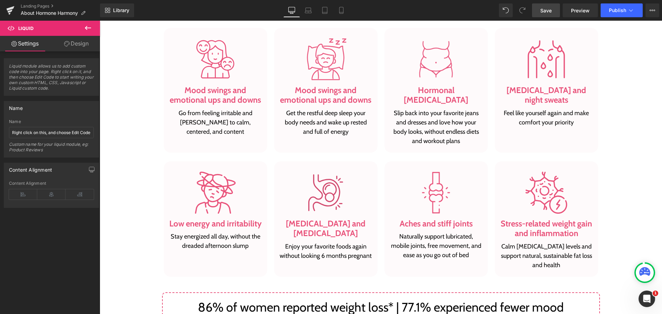
scroll to position [793, 0]
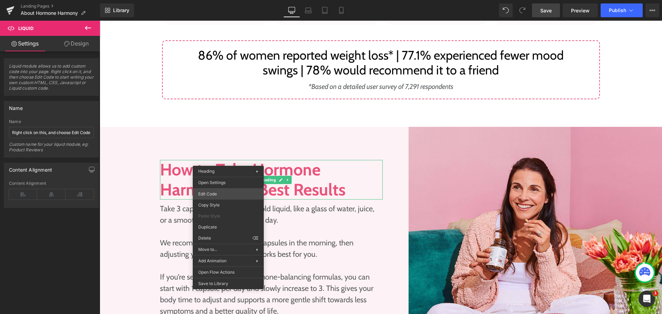
click at [217, 0] on div "Text Block You are previewing how the will restyle your page. You can not edit …" at bounding box center [331, 0] width 662 height 0
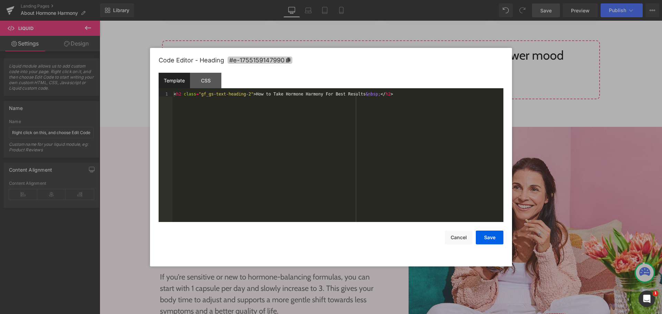
click at [286, 58] on icon at bounding box center [288, 60] width 5 height 5
